Goal: Task Accomplishment & Management: Use online tool/utility

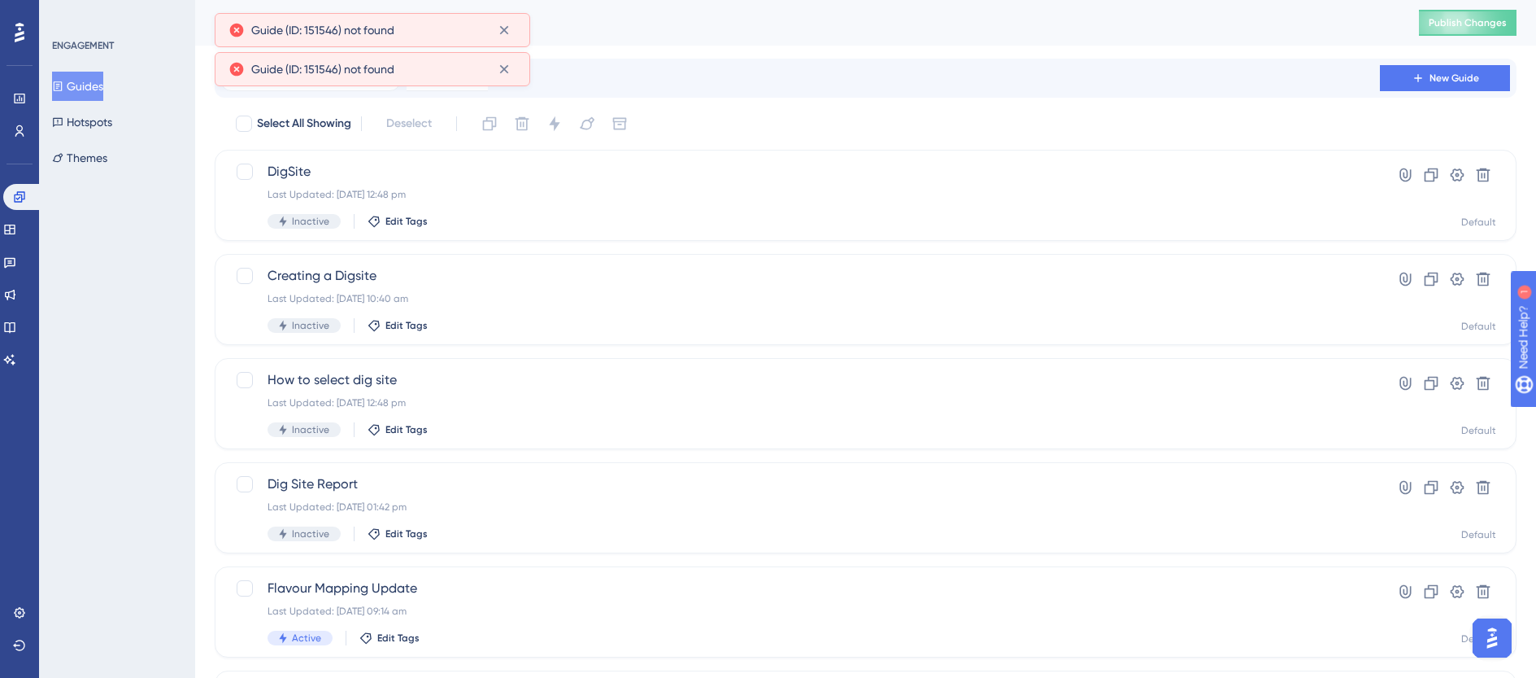
click at [82, 96] on button "Guides" at bounding box center [77, 86] width 51 height 29
click at [508, 29] on icon at bounding box center [504, 30] width 16 height 16
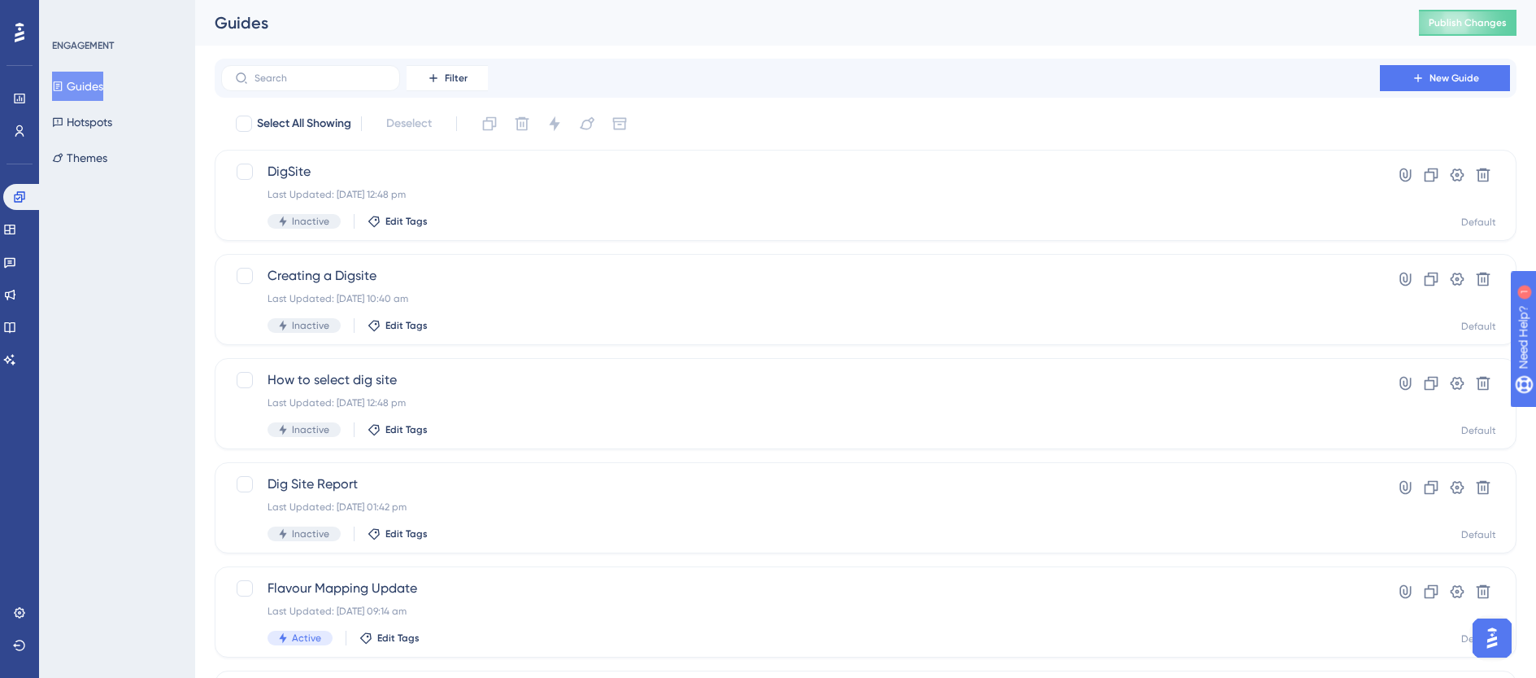
click at [76, 89] on button "Guides" at bounding box center [77, 86] width 51 height 29
click at [99, 158] on button "Themes" at bounding box center [79, 157] width 55 height 29
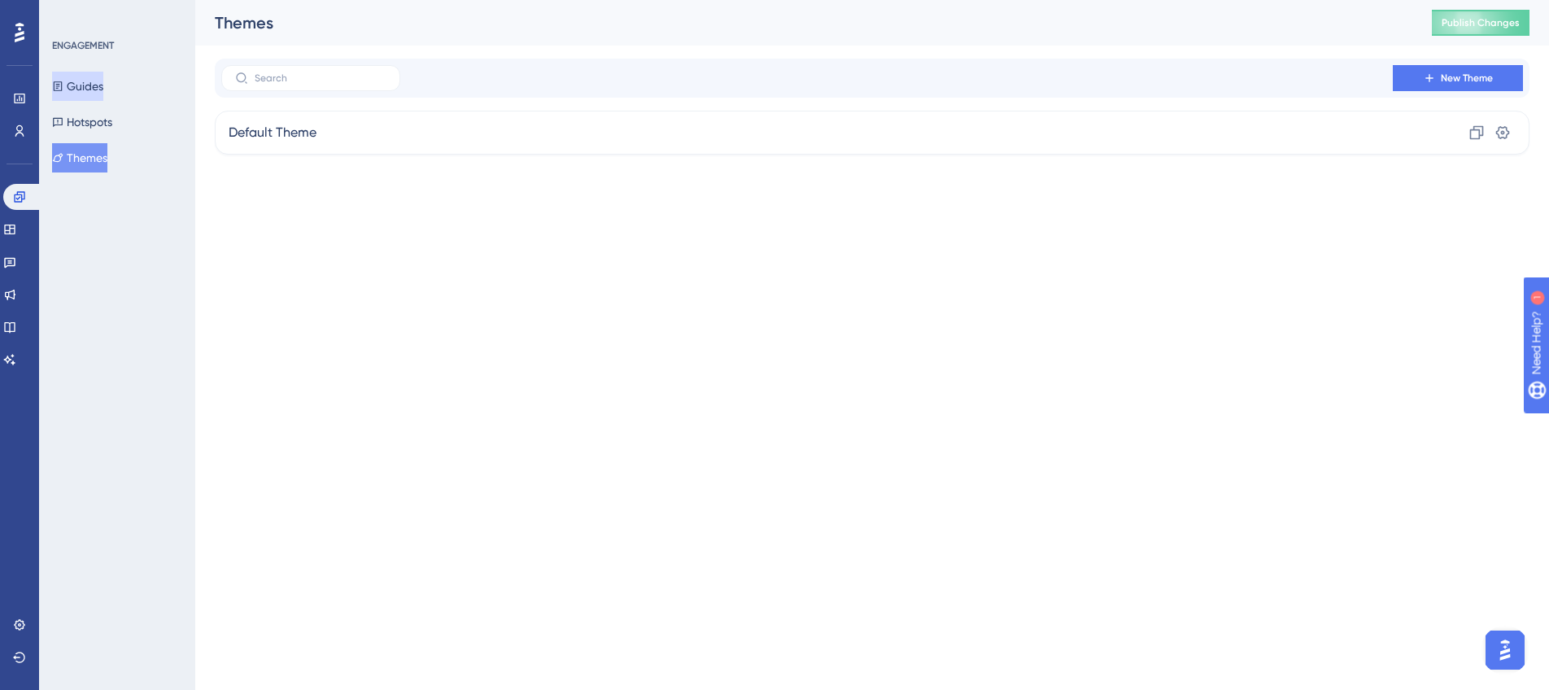
click at [85, 72] on button "Guides" at bounding box center [77, 86] width 51 height 29
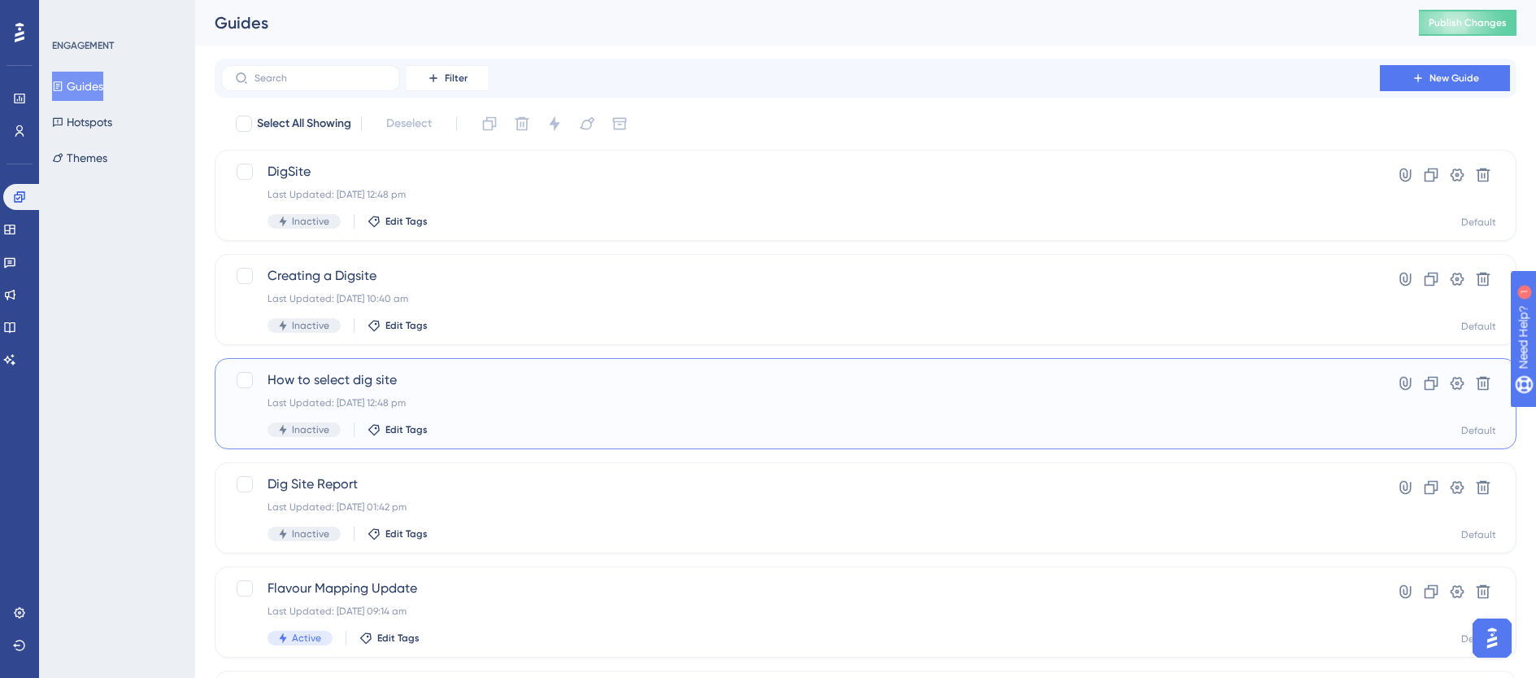
click at [479, 374] on span "How to select dig site" at bounding box center [801, 380] width 1066 height 20
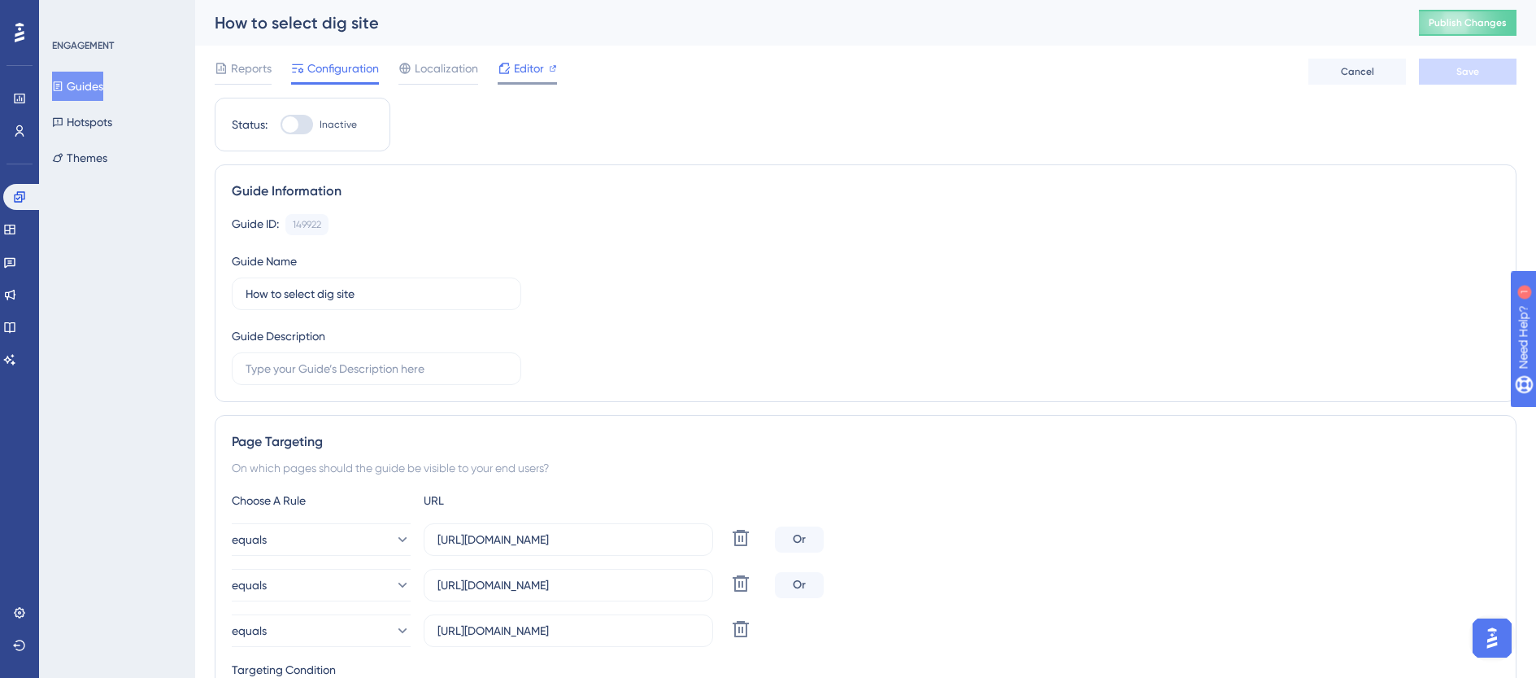
click at [542, 62] on span "Editor" at bounding box center [529, 69] width 30 height 20
click at [524, 67] on span "Editor" at bounding box center [529, 69] width 30 height 20
click at [103, 81] on button "Guides" at bounding box center [77, 86] width 51 height 29
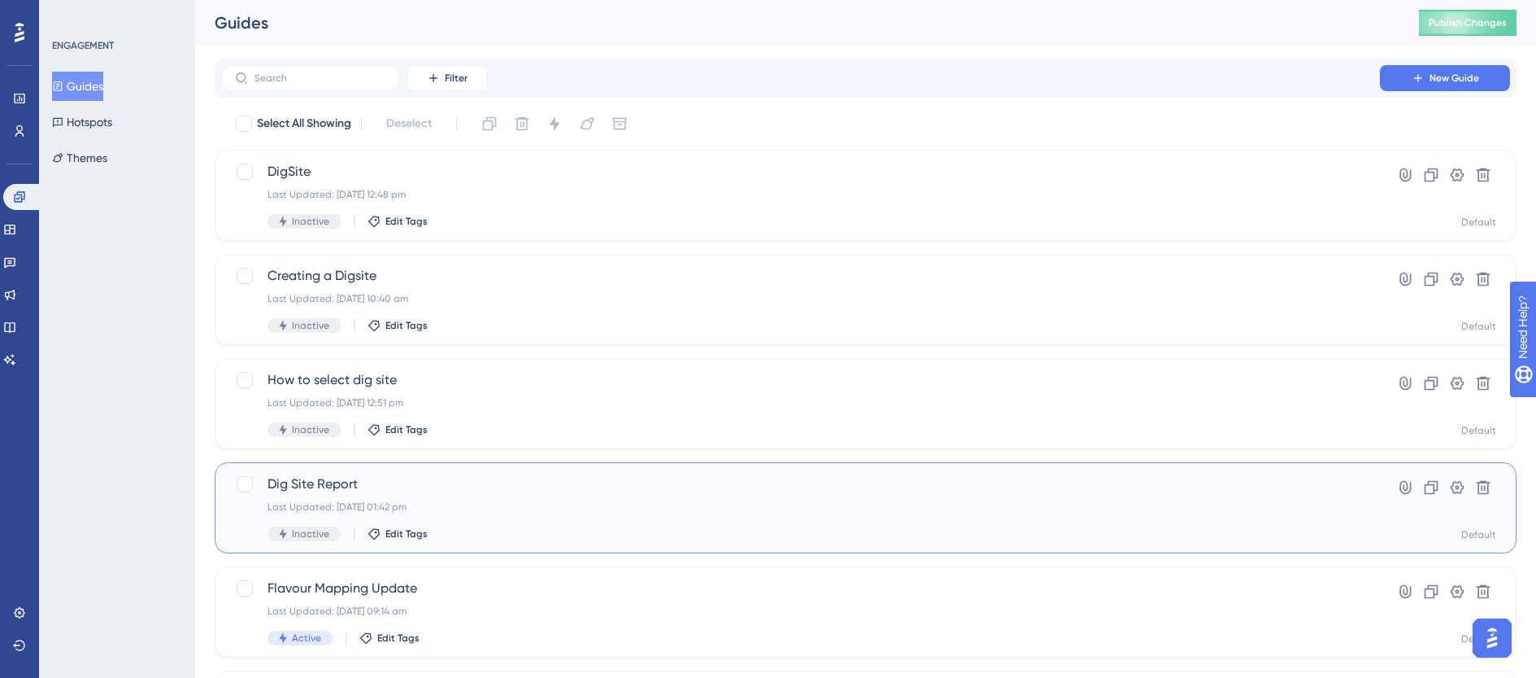
click at [406, 491] on span "Dig Site Report" at bounding box center [801, 484] width 1066 height 20
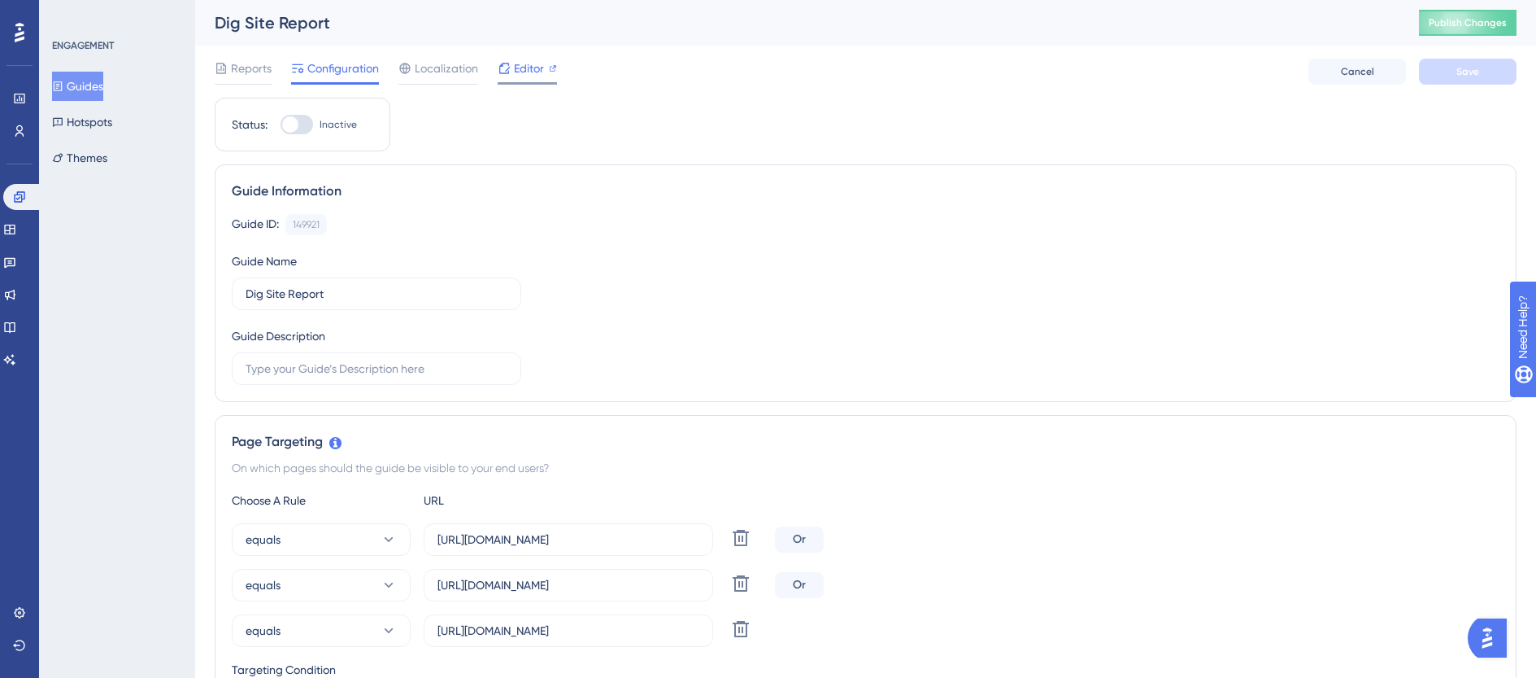
click at [528, 72] on span "Editor" at bounding box center [529, 69] width 30 height 20
click at [520, 72] on span "Editor" at bounding box center [529, 69] width 30 height 20
